Goal: Information Seeking & Learning: Learn about a topic

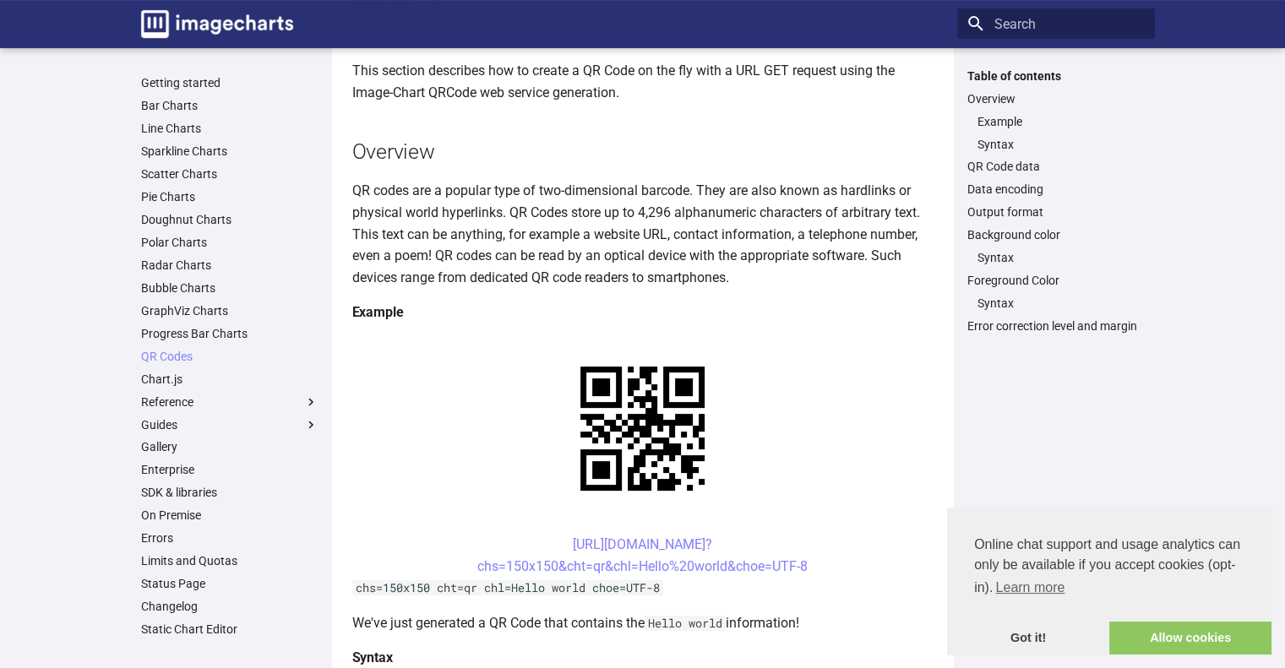
scroll to position [253, 0]
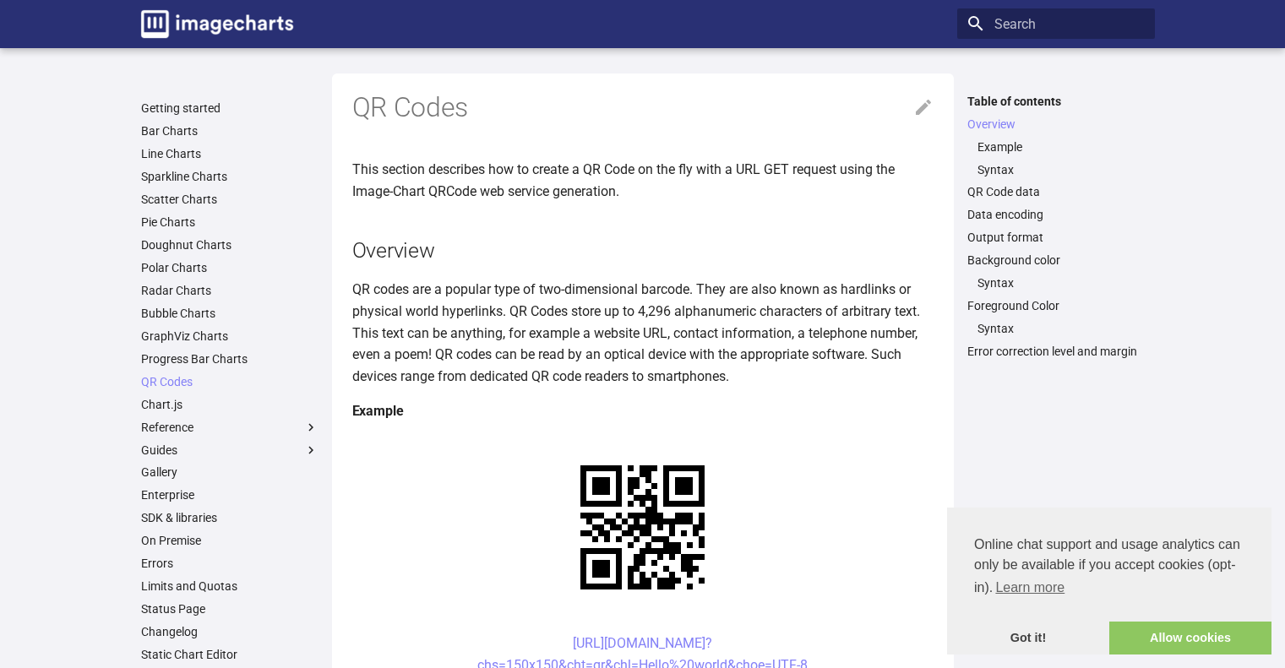
scroll to position [252, 0]
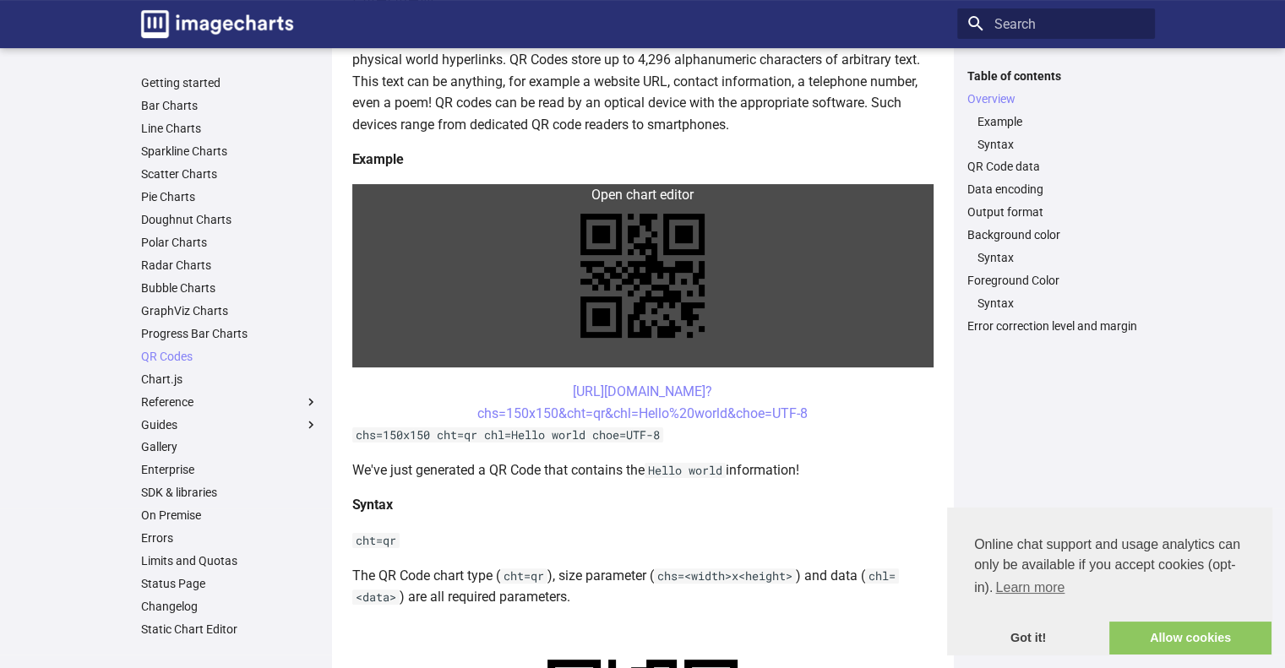
click at [651, 199] on link at bounding box center [642, 275] width 581 height 183
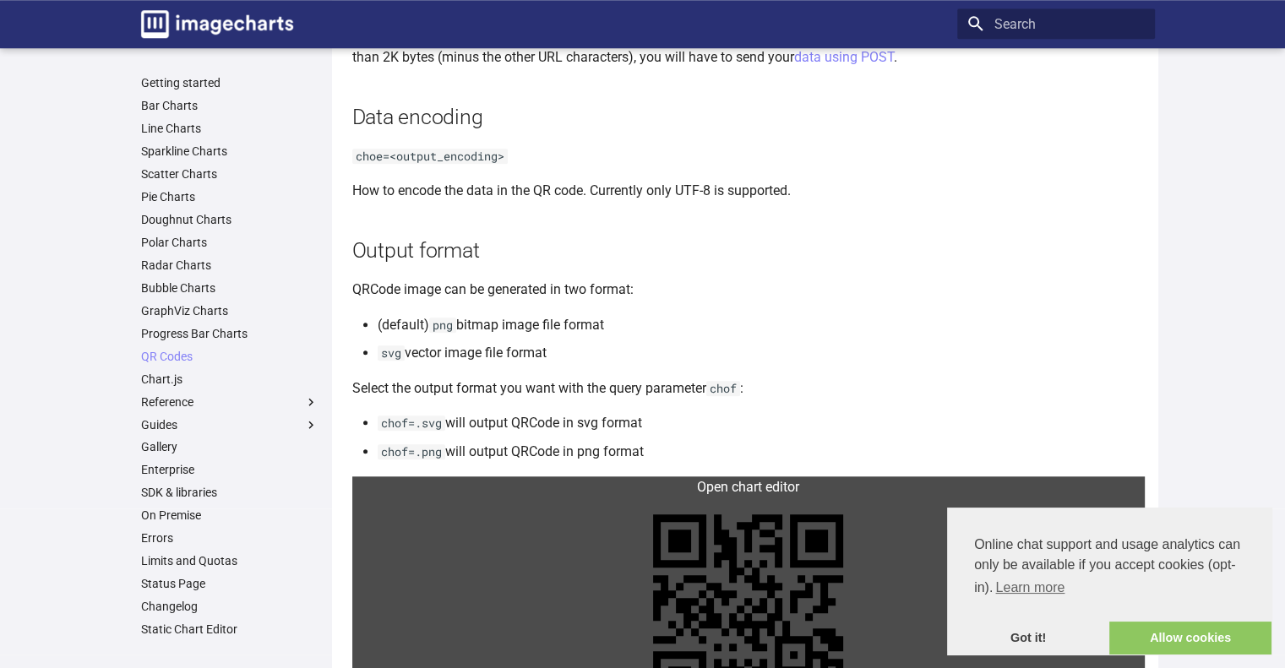
scroll to position [1519, 0]
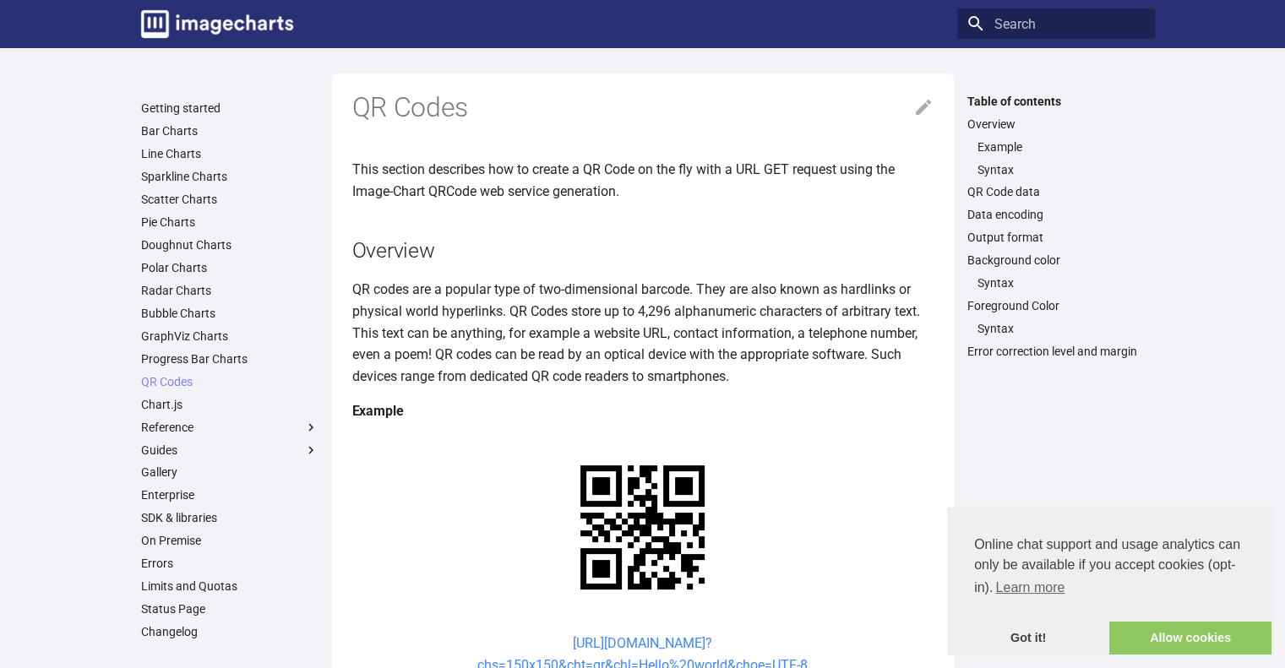
click at [659, 635] on link "[URL][DOMAIN_NAME]? chs=150x150&cht=qr&chl=Hello%20world&choe=UTF-8" at bounding box center [642, 654] width 330 height 38
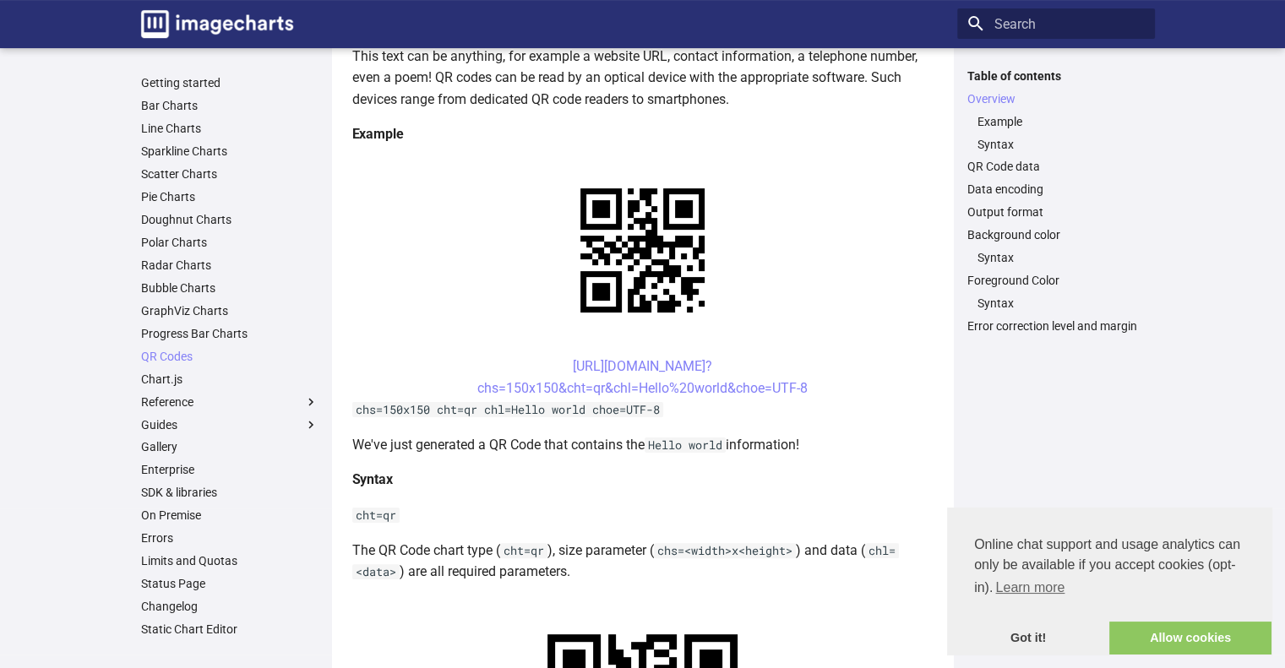
scroll to position [253, 0]
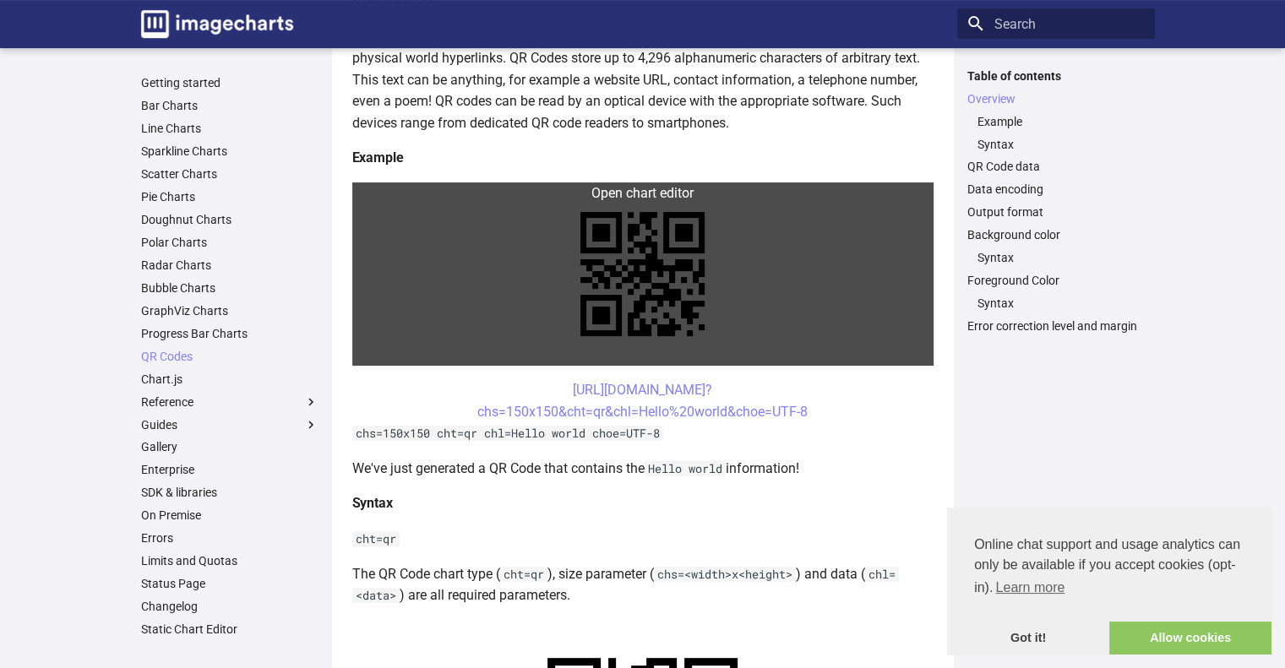
click at [612, 196] on link at bounding box center [642, 273] width 581 height 183
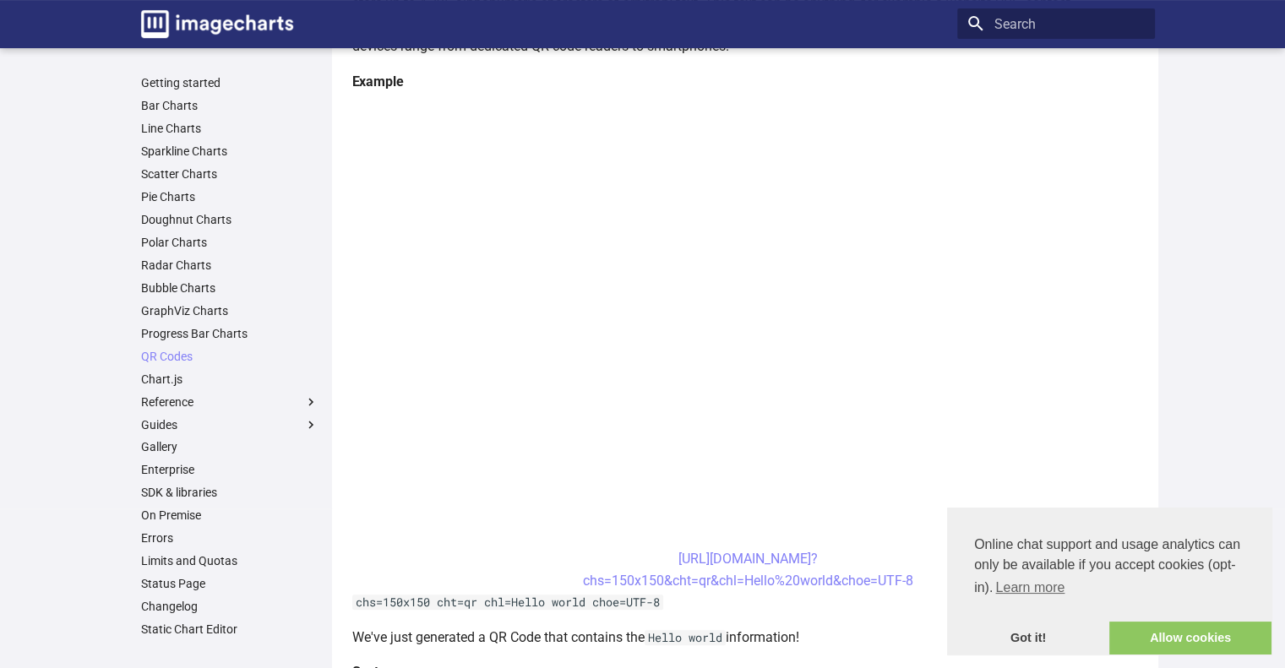
scroll to position [338, 0]
